Goal: Navigation & Orientation: Find specific page/section

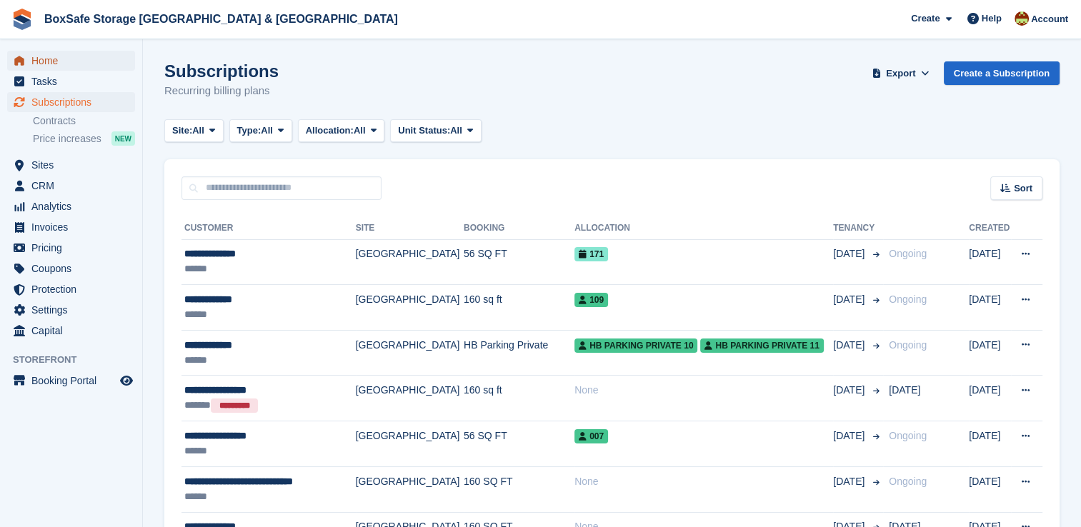
click at [89, 52] on span "Home" at bounding box center [74, 61] width 86 height 20
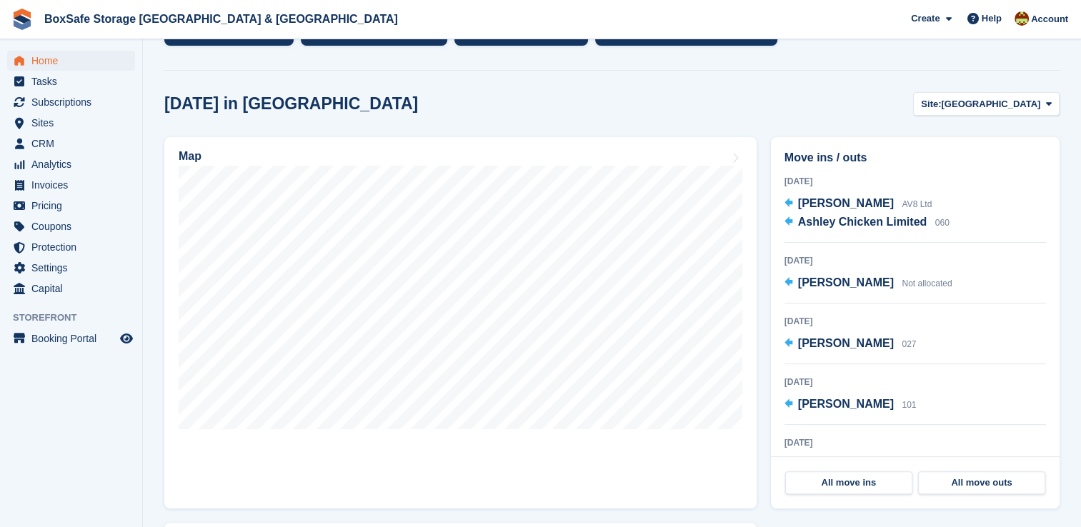
scroll to position [336, 0]
